Goal: Task Accomplishment & Management: Manage account settings

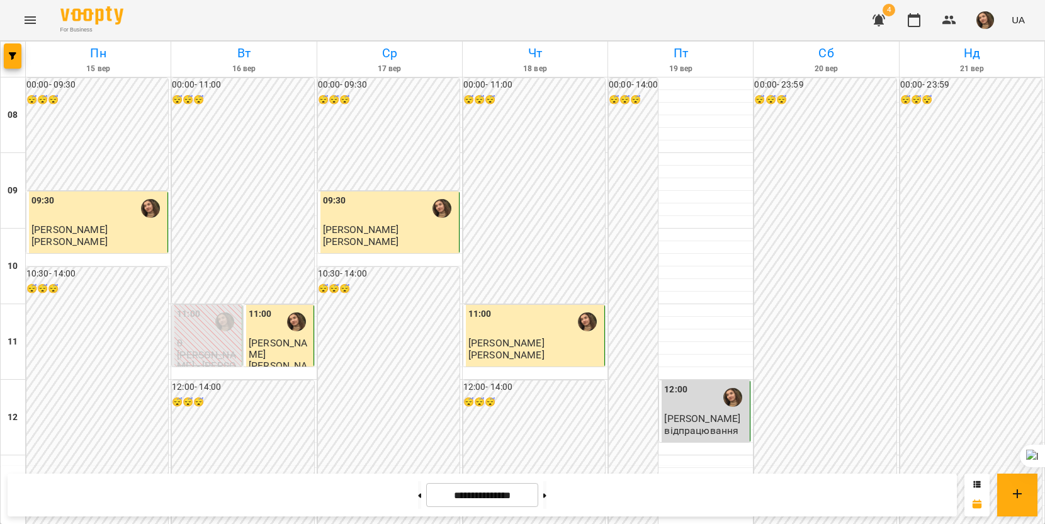
scroll to position [567, 0]
click at [987, 19] on img "button" at bounding box center [986, 20] width 18 height 18
click at [970, 49] on span "[PERSON_NAME]" at bounding box center [980, 47] width 80 height 15
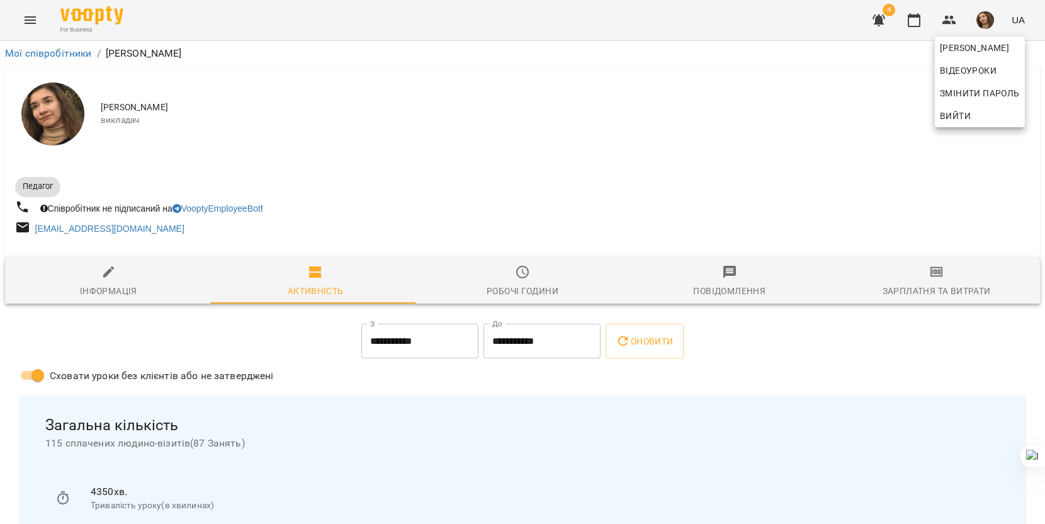
click at [108, 288] on div at bounding box center [522, 262] width 1045 height 524
click at [108, 288] on div "Інформація" at bounding box center [108, 290] width 57 height 15
select select "**"
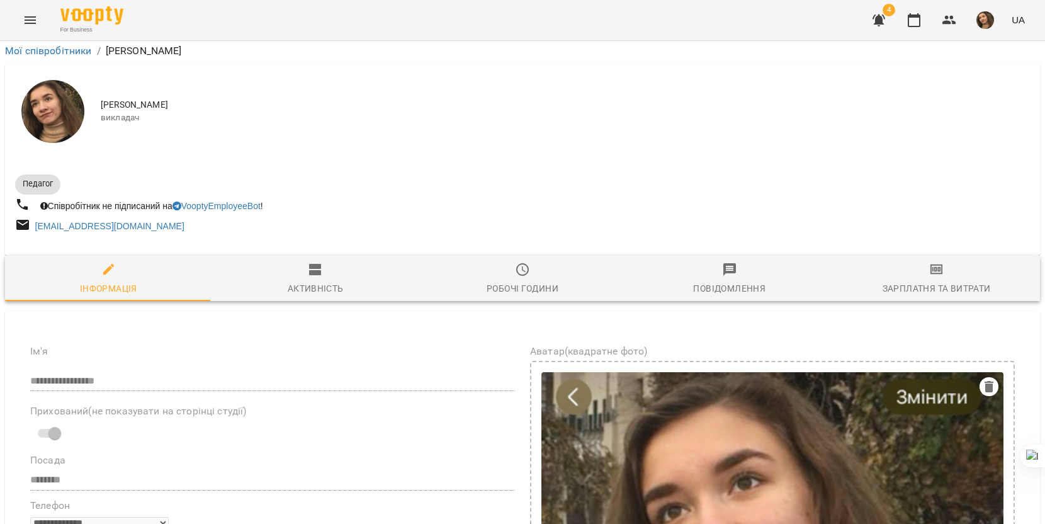
scroll to position [441, 0]
drag, startPoint x: 113, startPoint y: 373, endPoint x: 259, endPoint y: 383, distance: 145.8
click at [229, 400] on icon at bounding box center [230, 402] width 9 height 9
